Goal: Check status

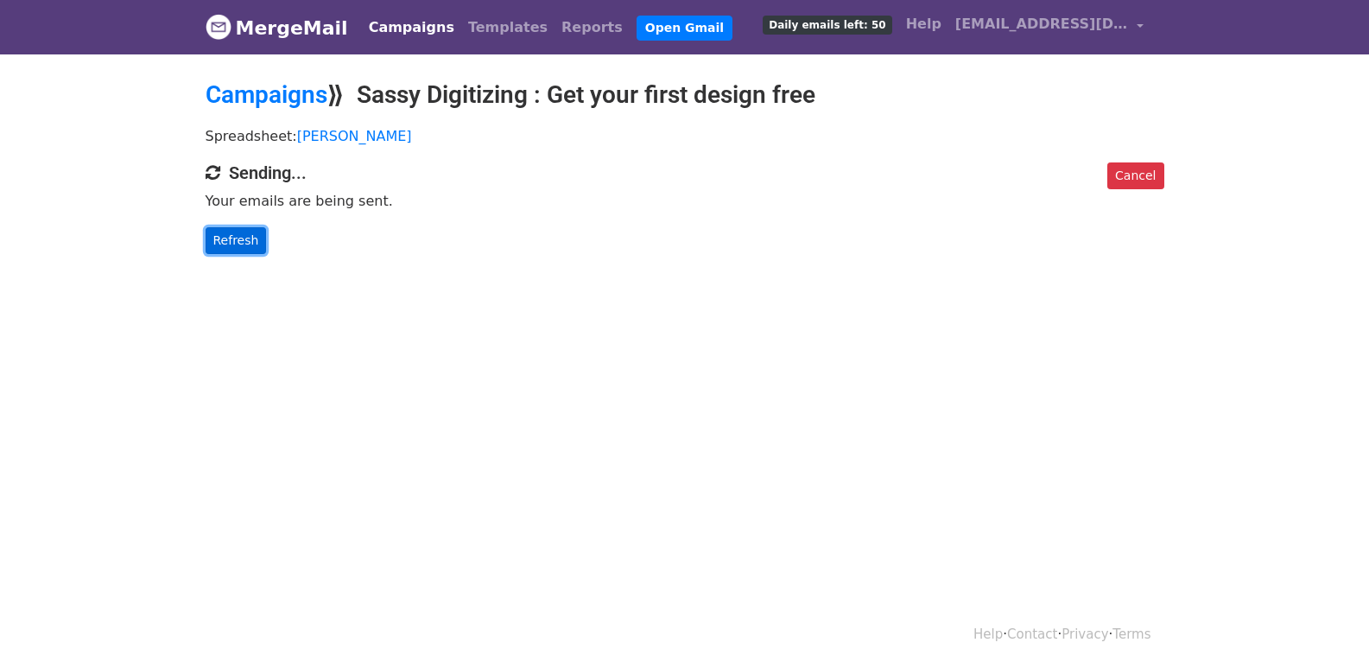
click at [246, 249] on link "Refresh" at bounding box center [236, 240] width 61 height 27
drag, startPoint x: 230, startPoint y: 235, endPoint x: 562, endPoint y: 450, distance: 396.0
click at [232, 236] on link "Refresh" at bounding box center [236, 240] width 61 height 27
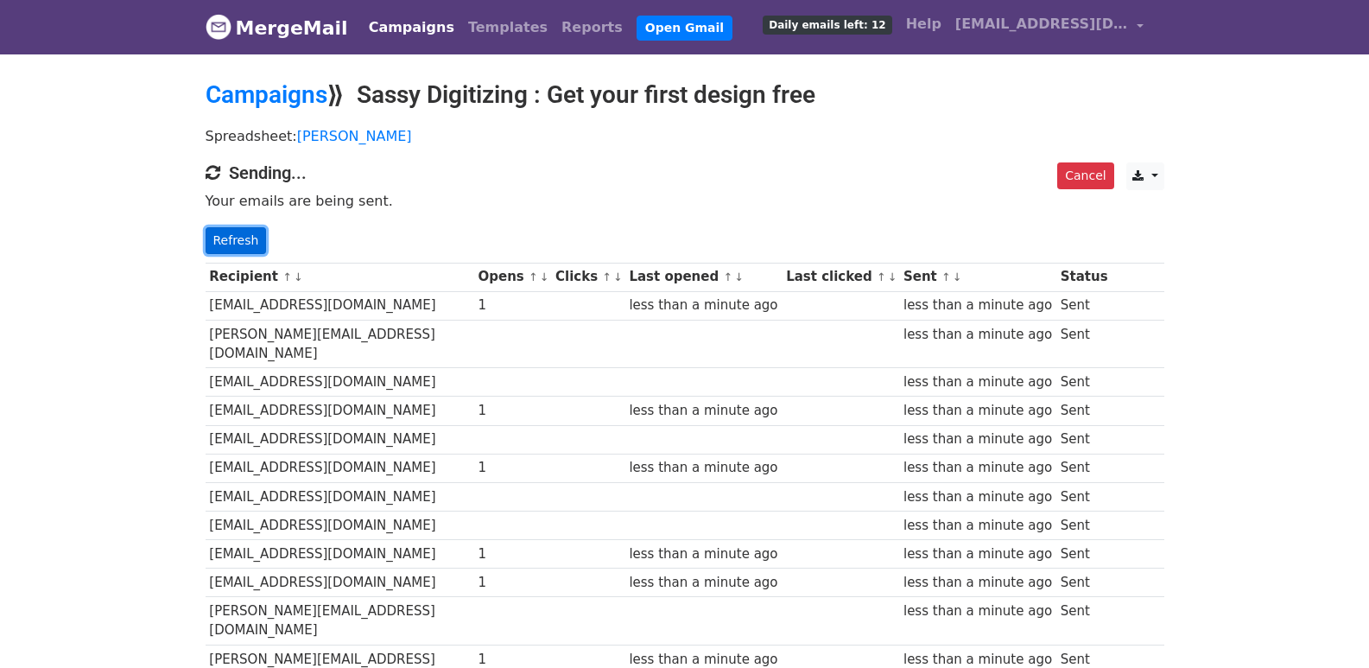
click at [244, 241] on link "Refresh" at bounding box center [236, 240] width 61 height 27
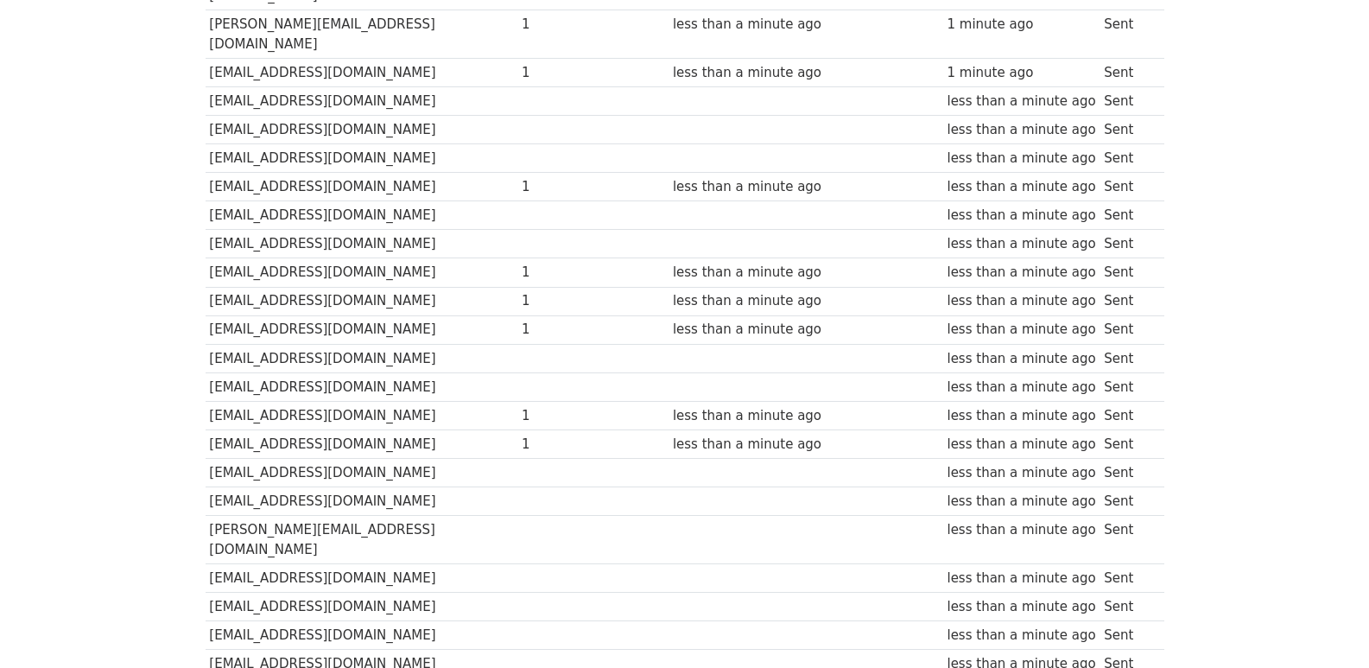
scroll to position [1202, 0]
